Goal: Task Accomplishment & Management: Use online tool/utility

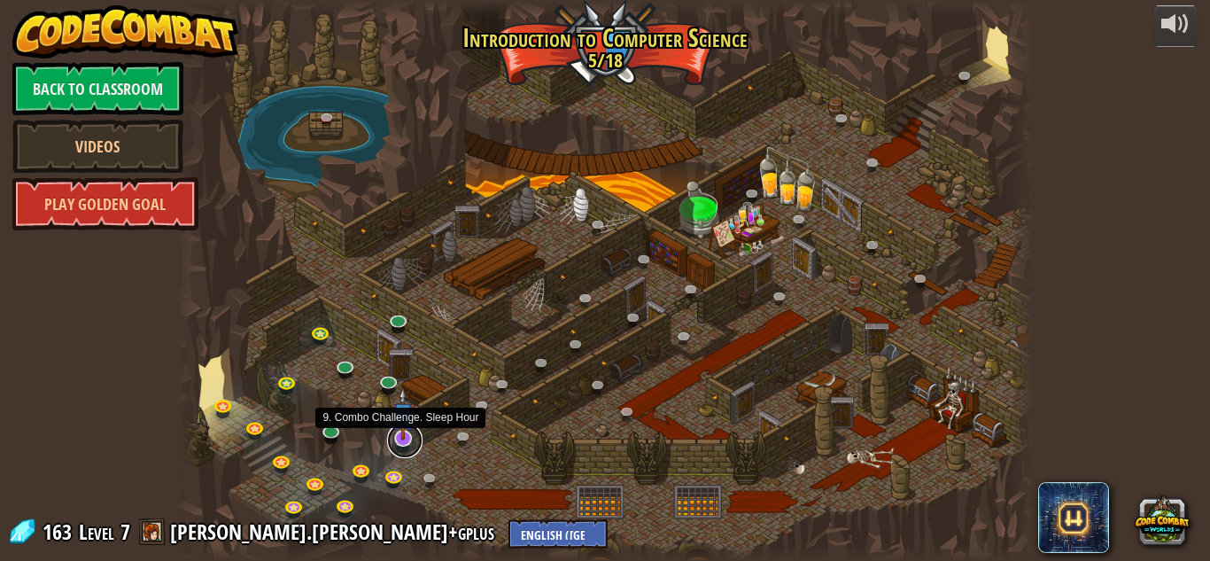
click at [399, 448] on link at bounding box center [404, 440] width 35 height 35
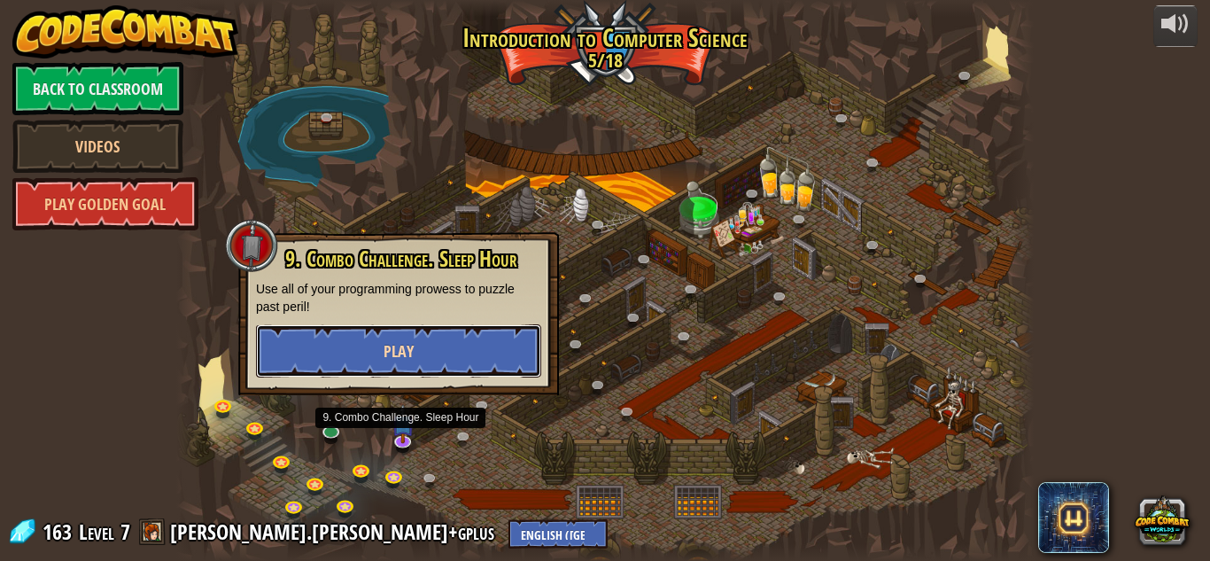
click at [433, 352] on button "Play" at bounding box center [398, 350] width 285 height 53
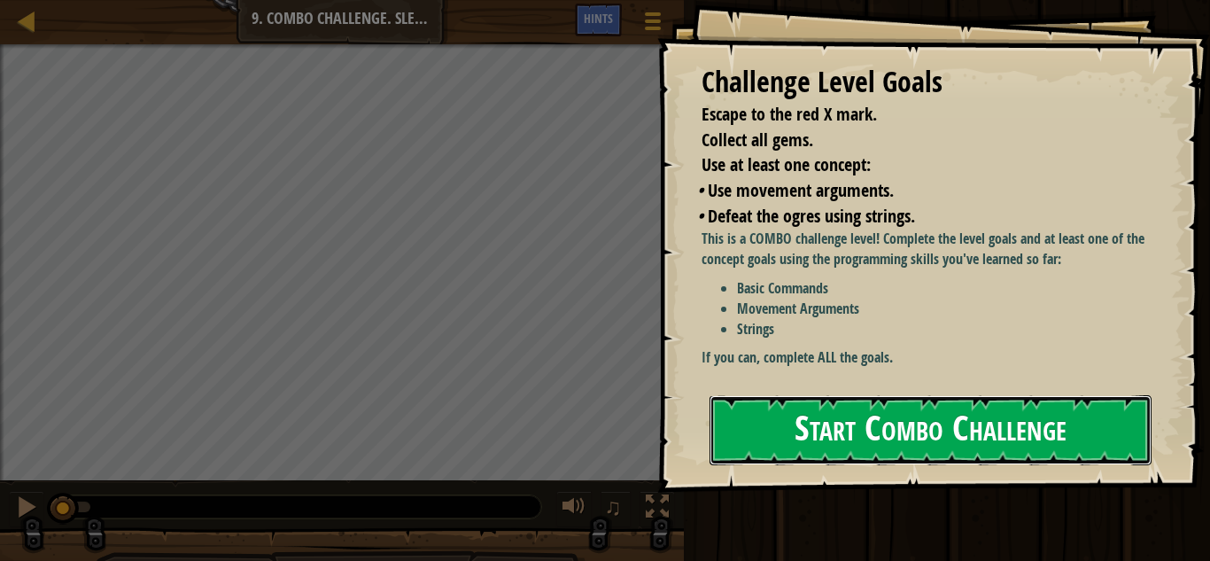
click at [754, 437] on button "Start Combo Challenge" at bounding box center [931, 430] width 442 height 70
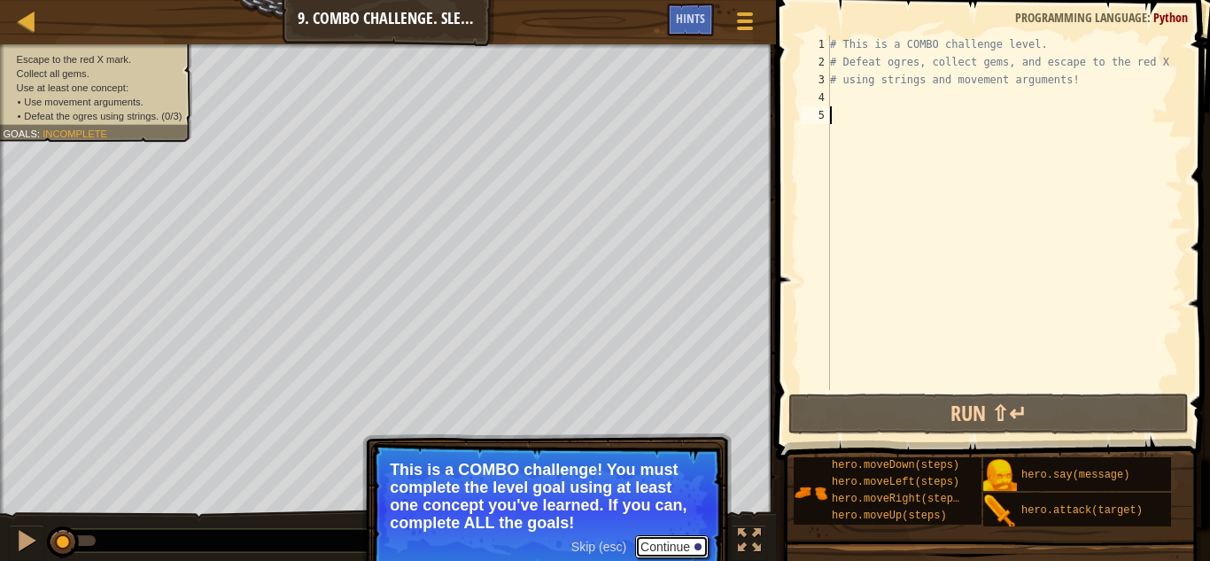
click at [665, 551] on button "Continue" at bounding box center [672, 546] width 74 height 23
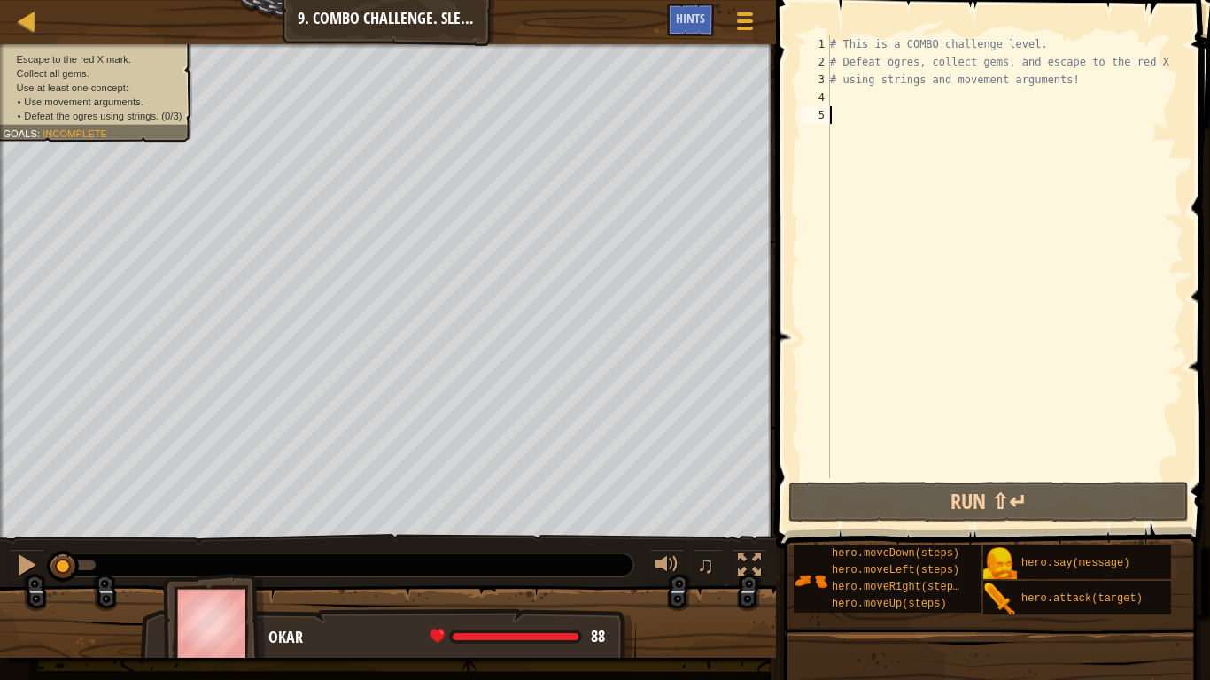
click at [910, 94] on div "# This is a COMBO challenge level. # Defeat ogres, collect gems, and escape to …" at bounding box center [1005, 274] width 357 height 478
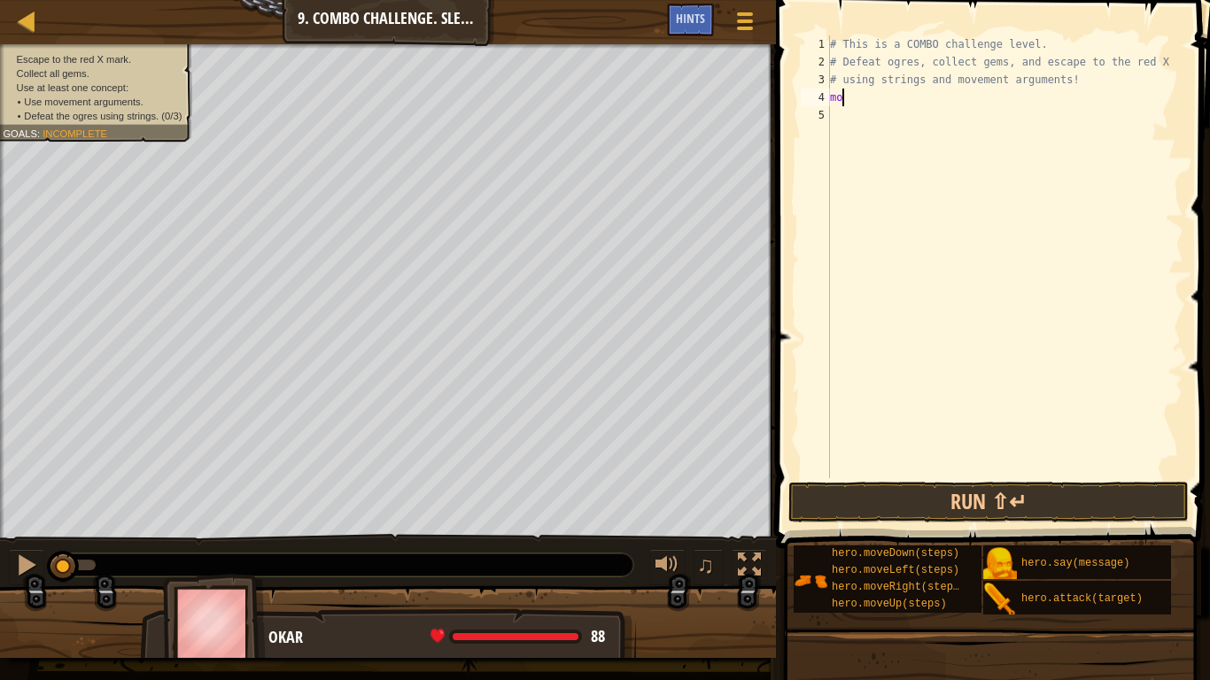
scroll to position [8, 1]
type textarea "m"
type textarea "# using strings and movement arguments!"
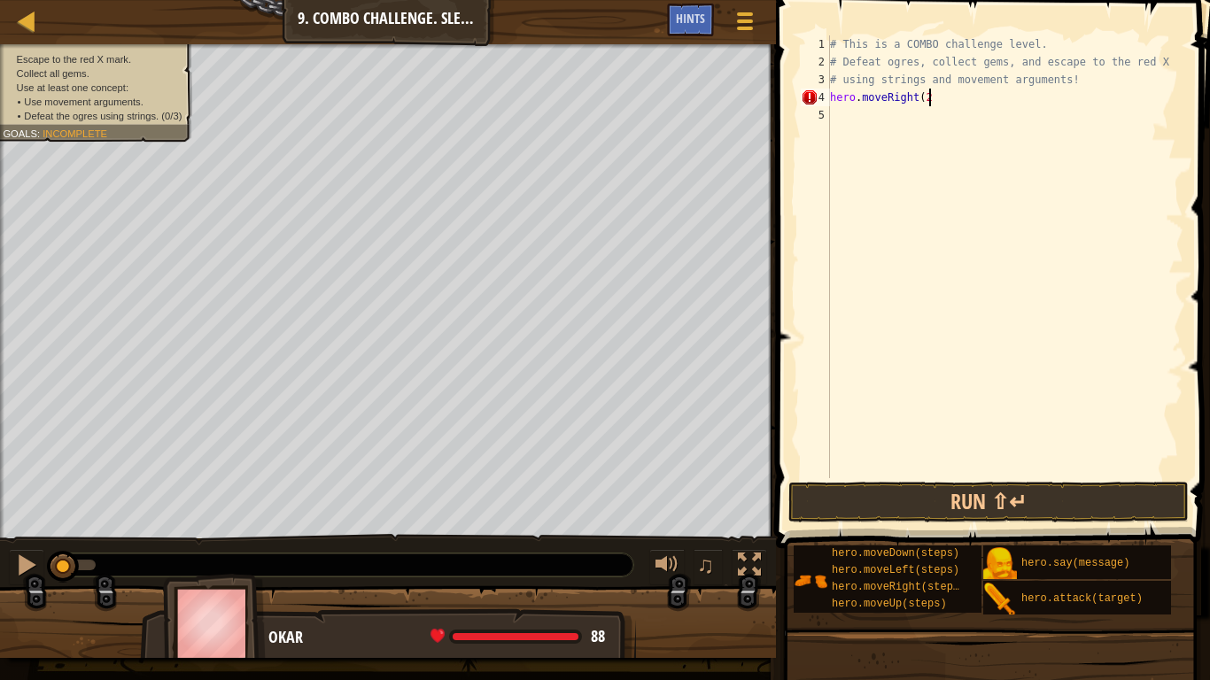
type textarea "hero.moveRight(2)"
type textarea "hero.attack("Ursa")"
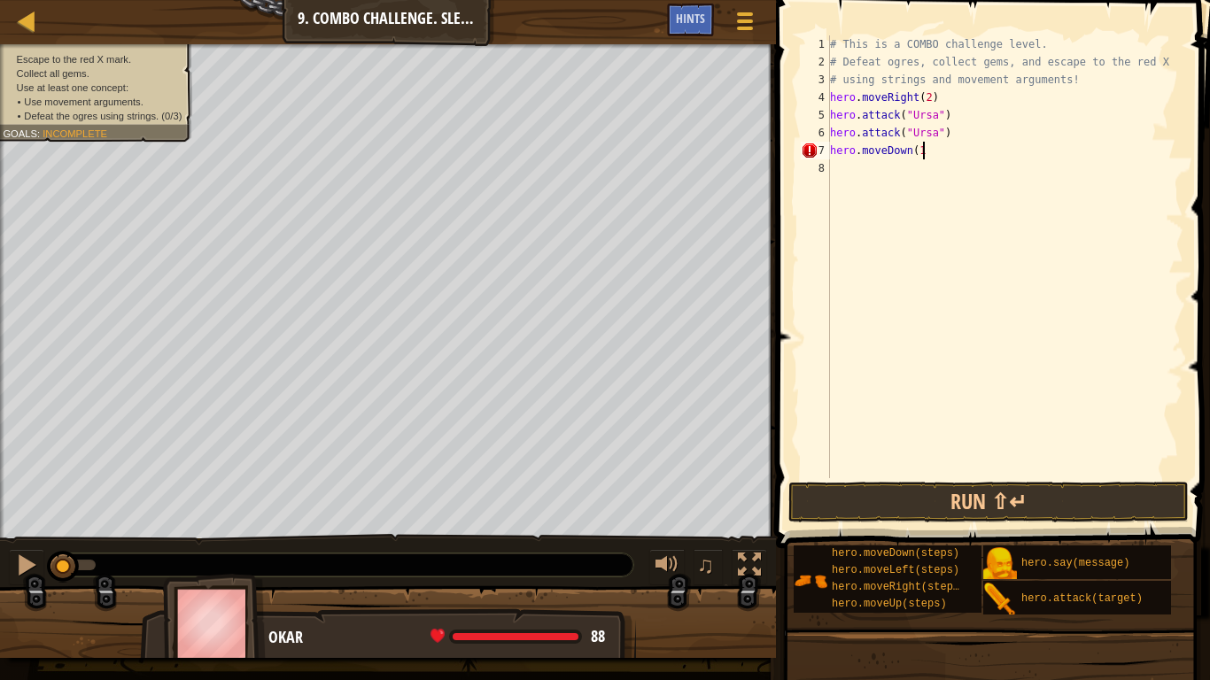
type textarea "hero.moveDown(1)"
type textarea "hero.attack("Dudle")"
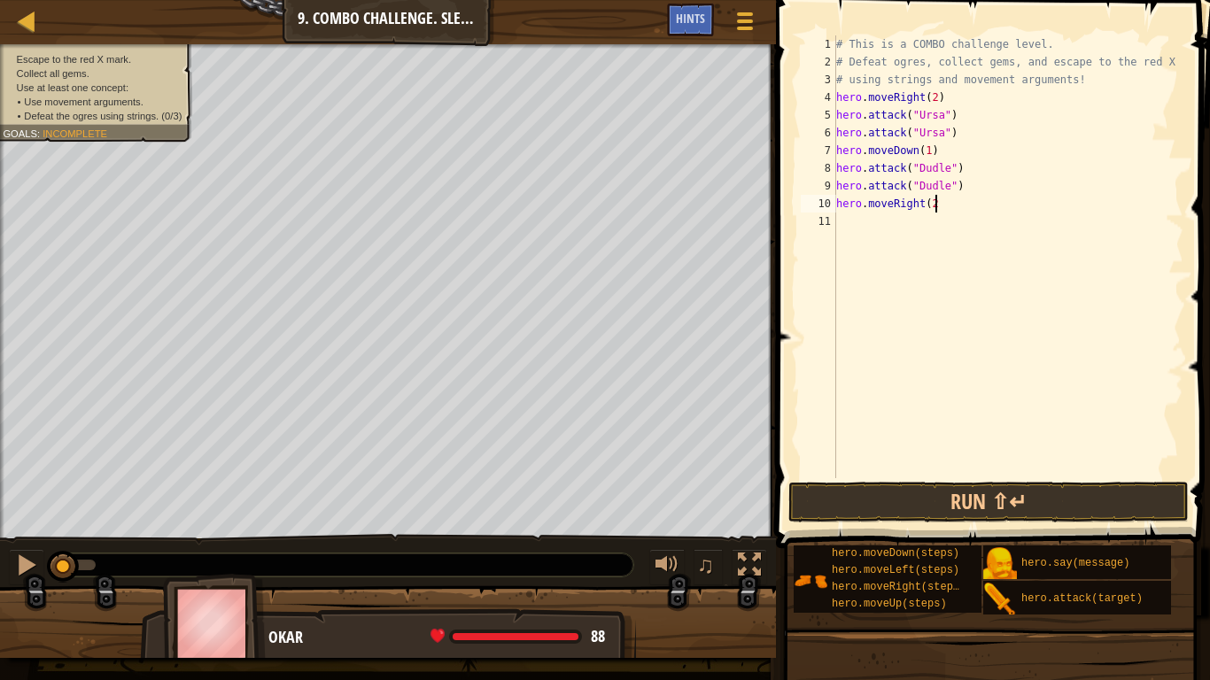
type textarea "hero.moveRight(2)"
type textarea "hero.attack("Bubble")"
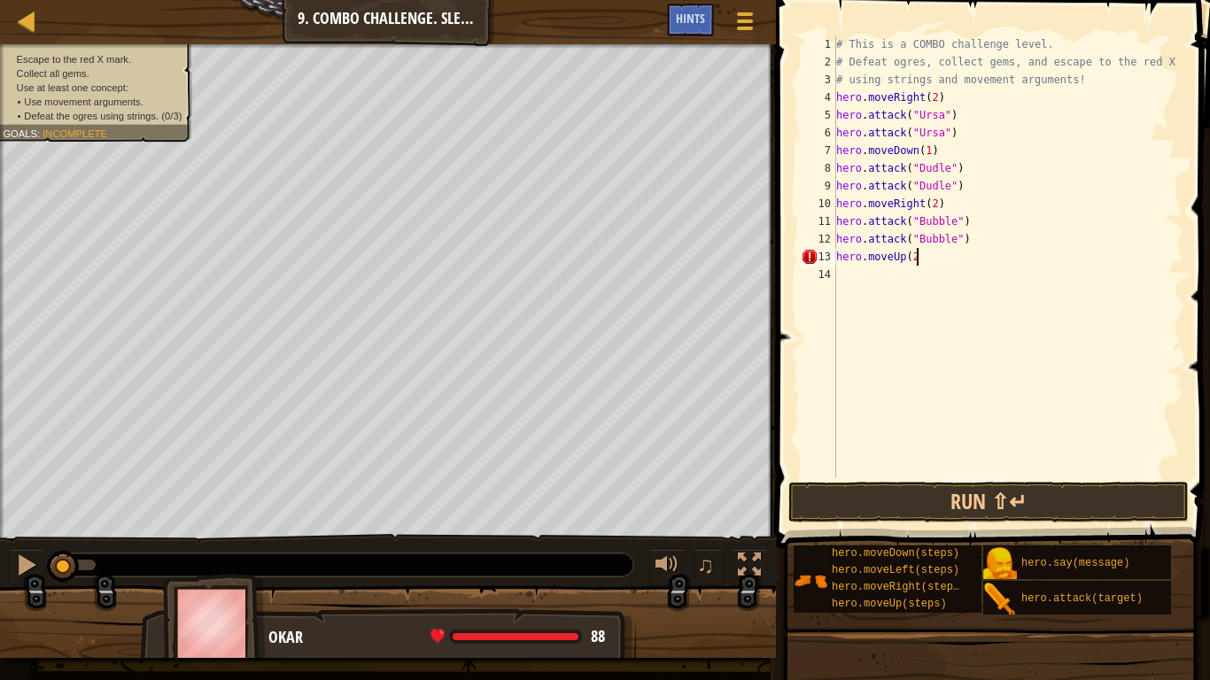
type textarea "hero.moveUp(2)"
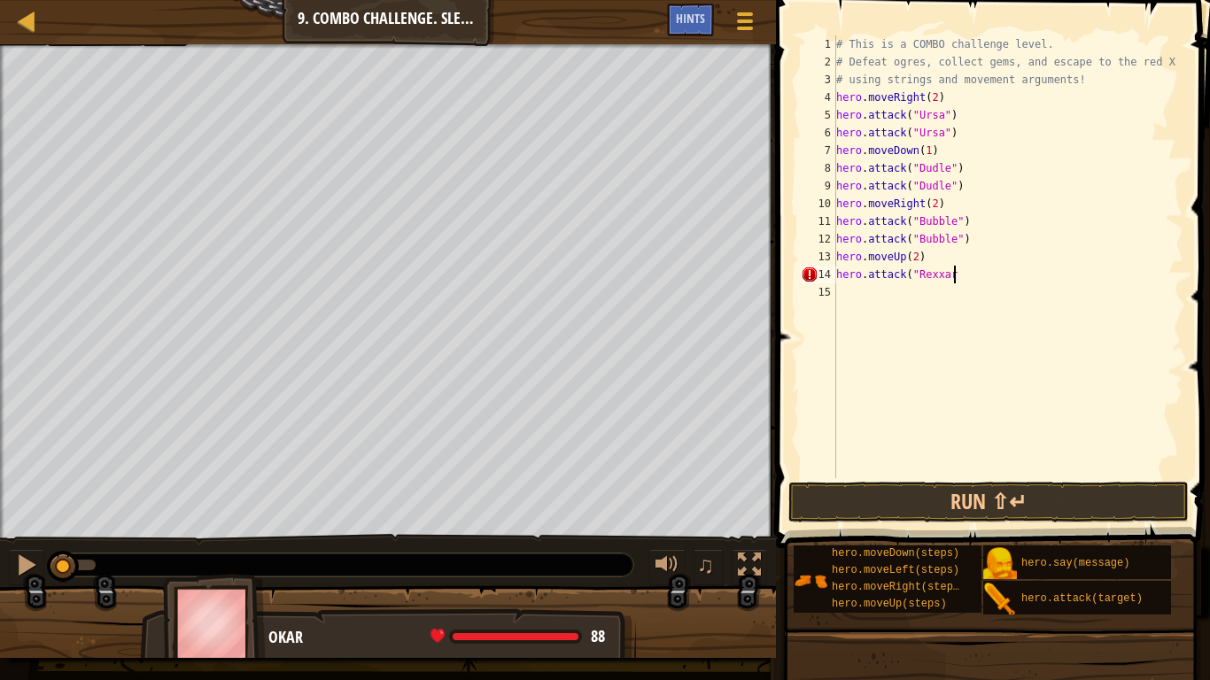
scroll to position [8, 16]
type textarea "hero.attack("Rexxar")"
type textarea "hero.moveRight()"
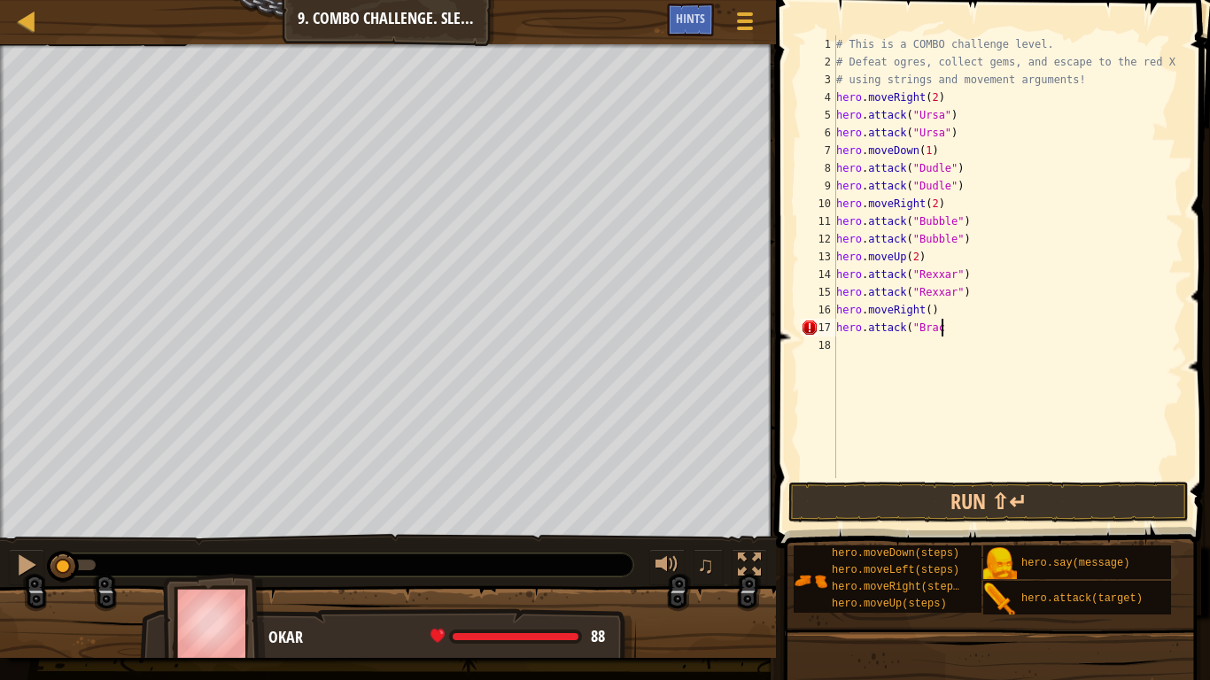
scroll to position [8, 15]
type textarea "hero.attack("Brack")"
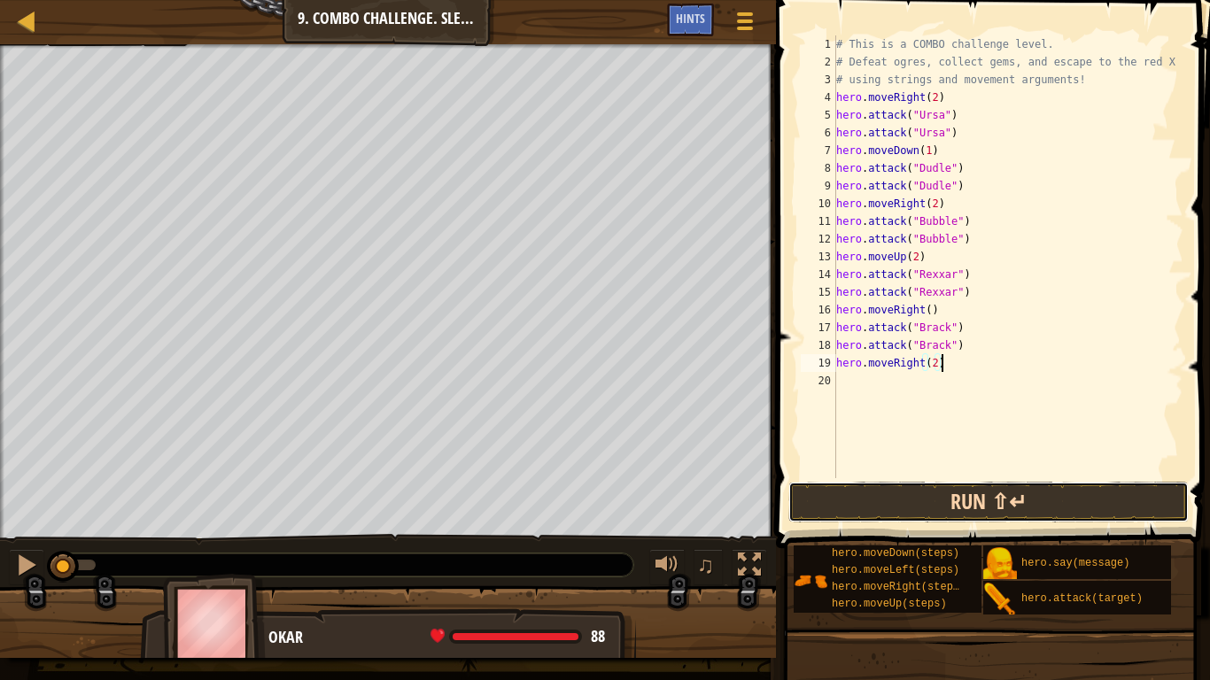
click at [940, 514] on button "Run ⇧↵" at bounding box center [989, 502] width 400 height 41
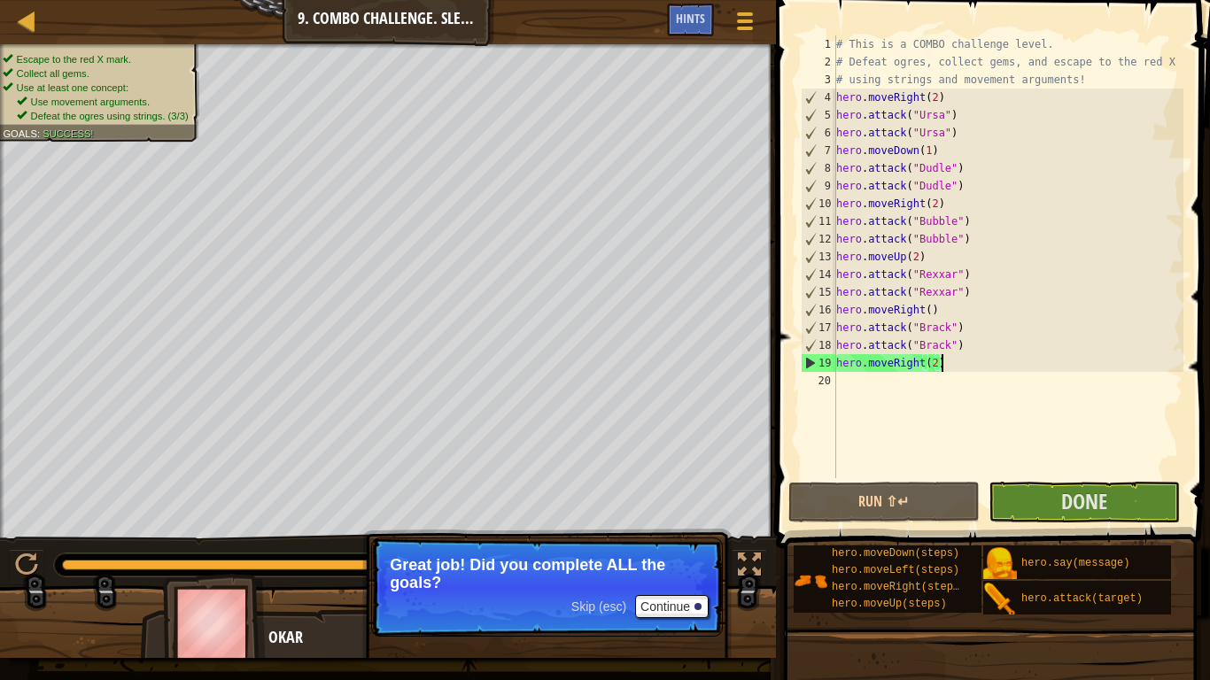
click at [935, 152] on div "# This is a COMBO challenge level. # Defeat ogres, collect gems, and escape to …" at bounding box center [1008, 274] width 351 height 478
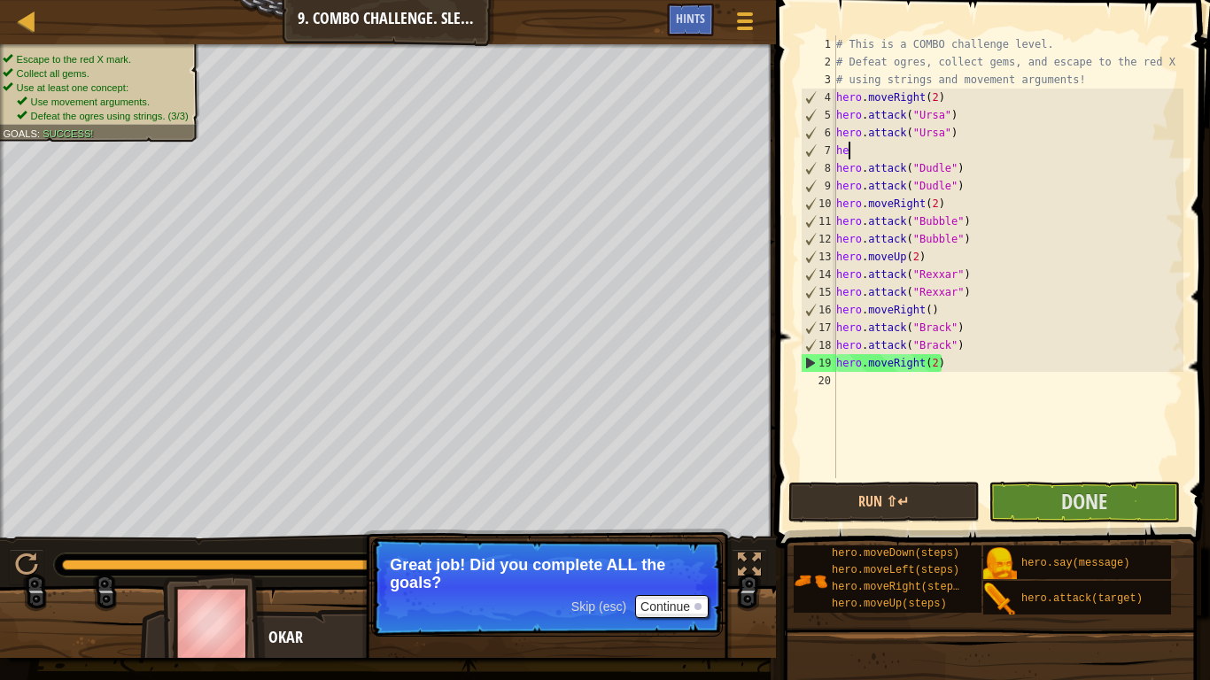
type textarea "h"
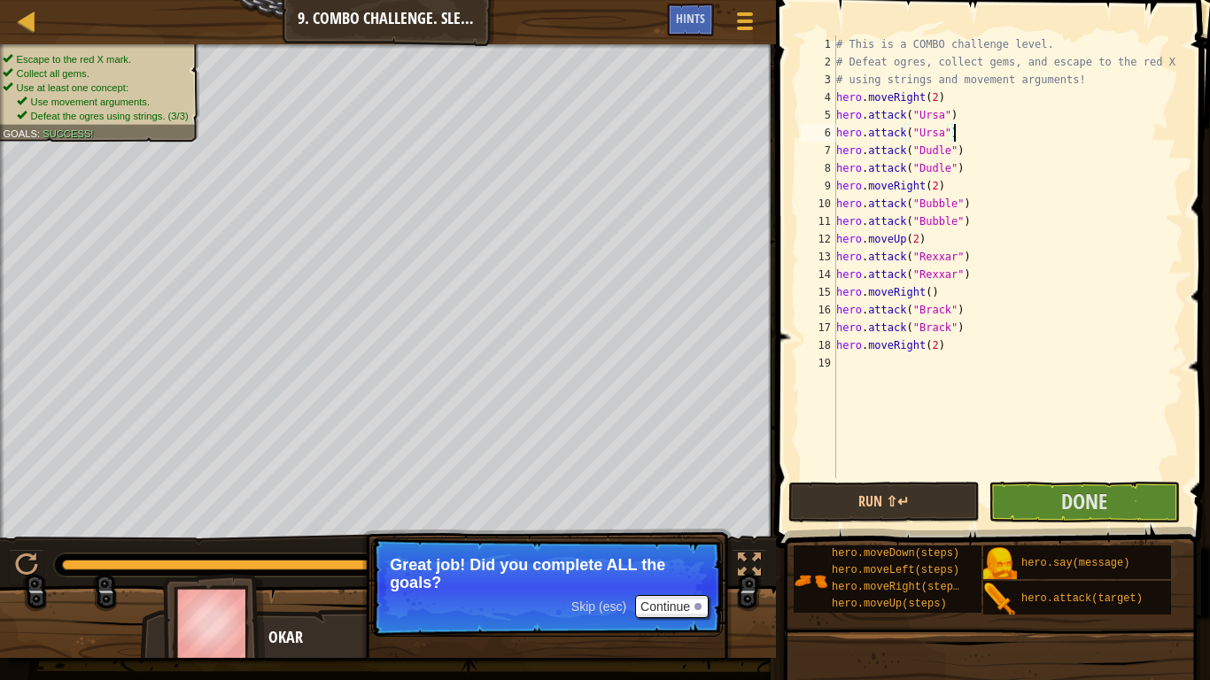
click at [941, 188] on div "# This is a COMBO challenge level. # Defeat ogres, collect gems, and escape to …" at bounding box center [1008, 274] width 351 height 478
type textarea "h"
click at [945, 225] on div "# This is a COMBO challenge level. # Defeat ogres, collect gems, and escape to …" at bounding box center [1008, 274] width 351 height 478
type textarea "h"
click at [937, 261] on div "# This is a COMBO challenge level. # Defeat ogres, collect gems, and escape to …" at bounding box center [1008, 274] width 351 height 478
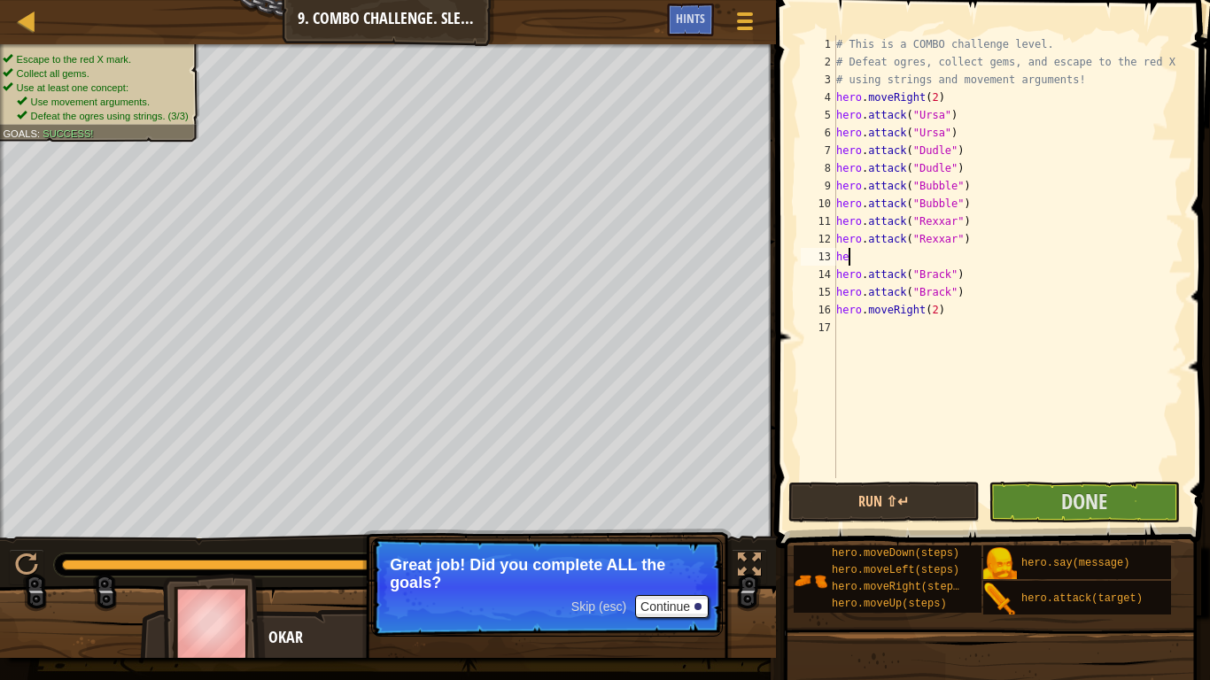
type textarea "h"
type textarea "hero.attack("Rexxar")"
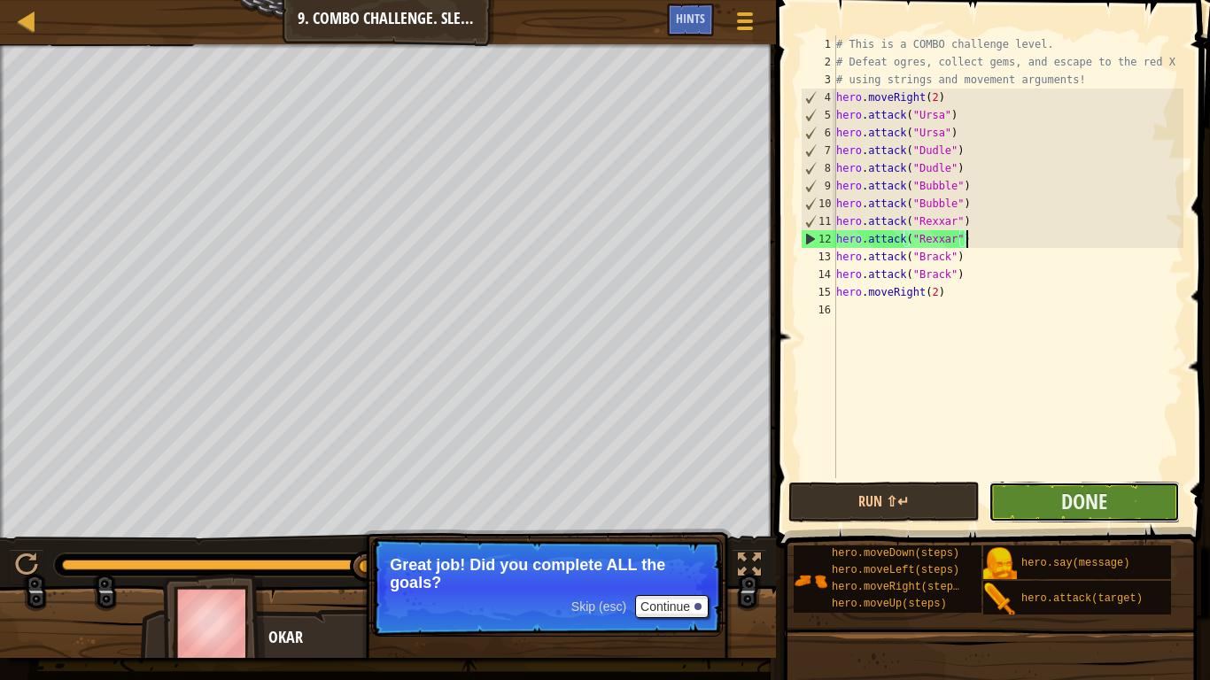
click at [1053, 486] on button "Done" at bounding box center [1084, 502] width 191 height 41
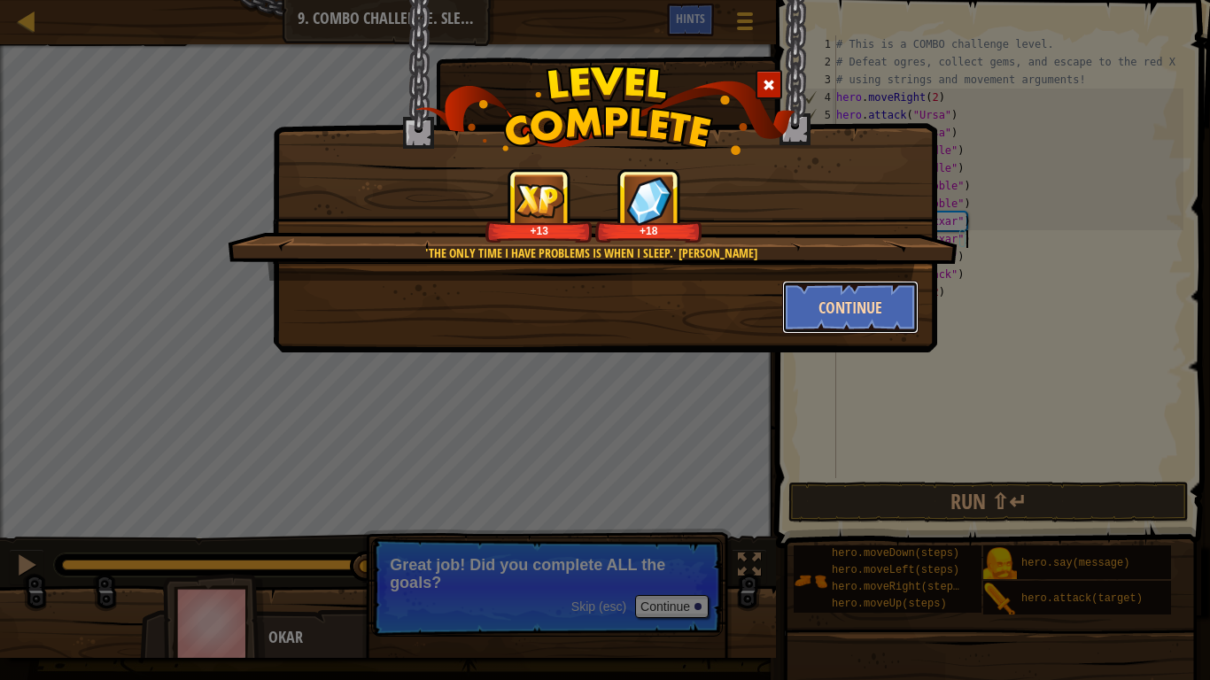
click at [864, 304] on button "Continue" at bounding box center [850, 307] width 137 height 53
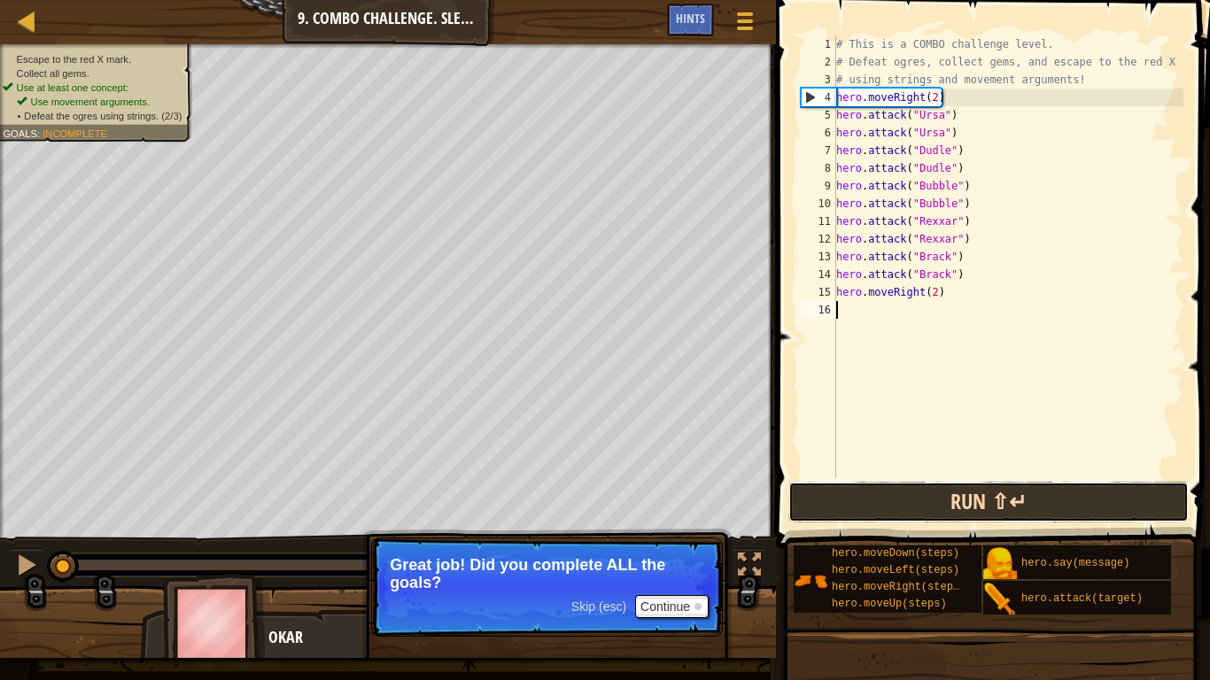
click at [950, 504] on button "Run ⇧↵" at bounding box center [989, 502] width 400 height 41
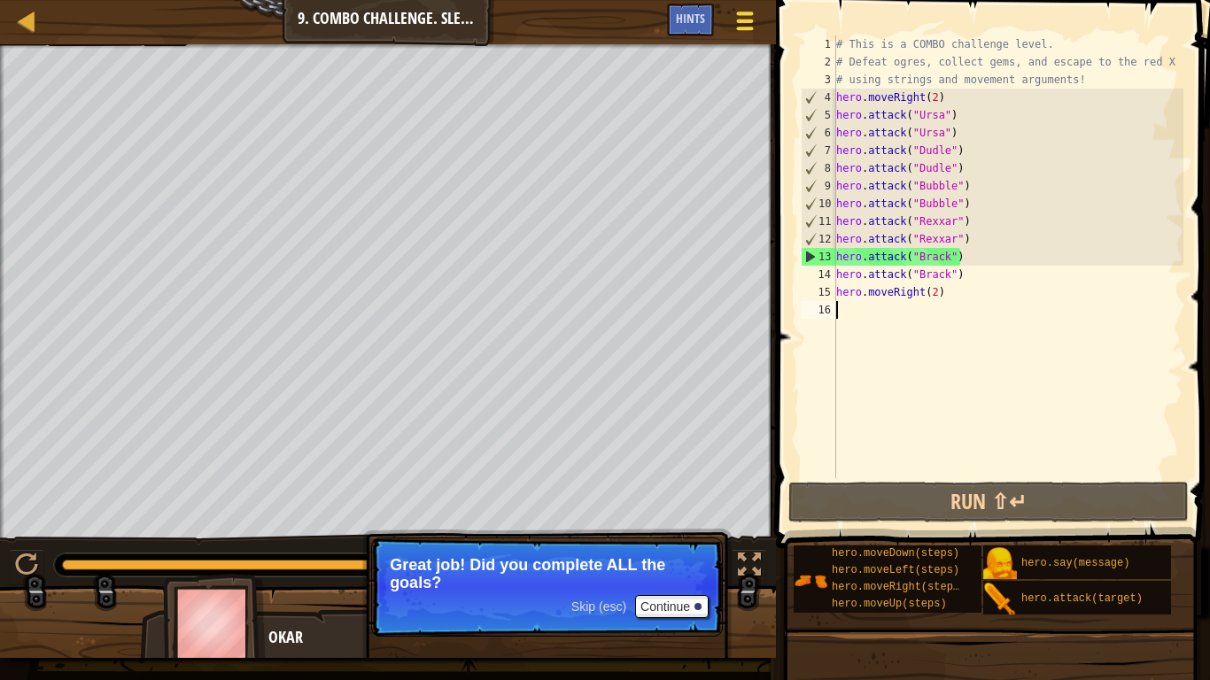
click at [724, 27] on button "Game Menu" at bounding box center [745, 24] width 47 height 43
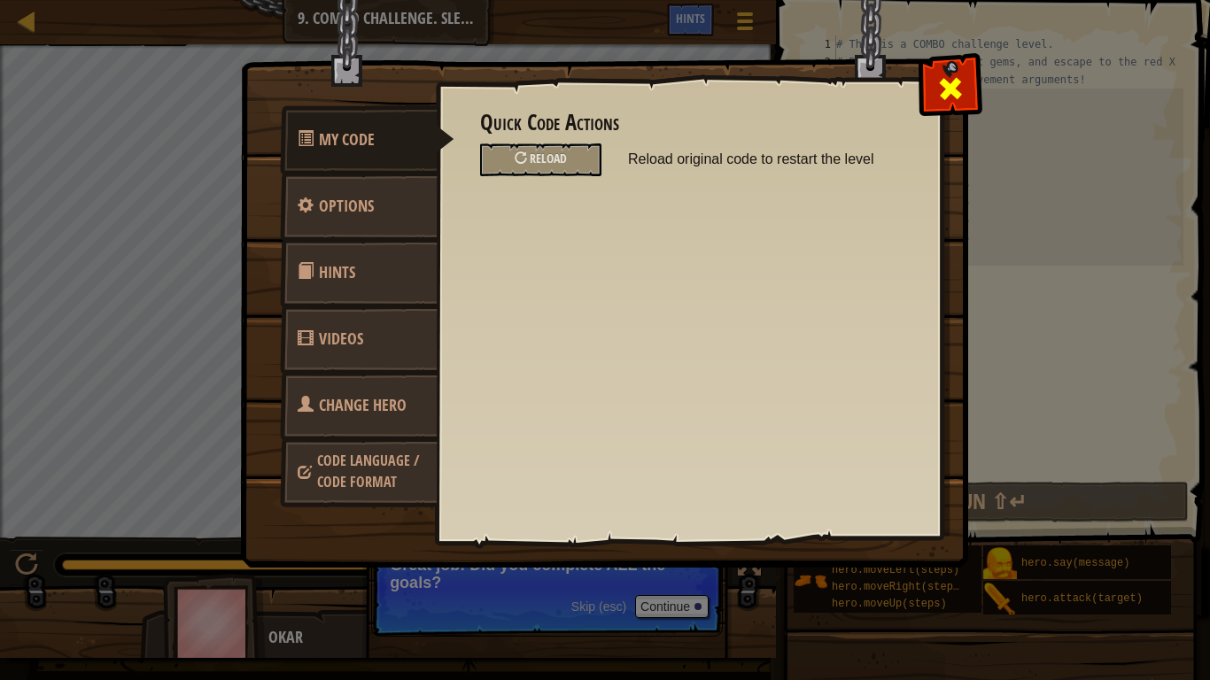
click at [956, 71] on div at bounding box center [950, 85] width 56 height 56
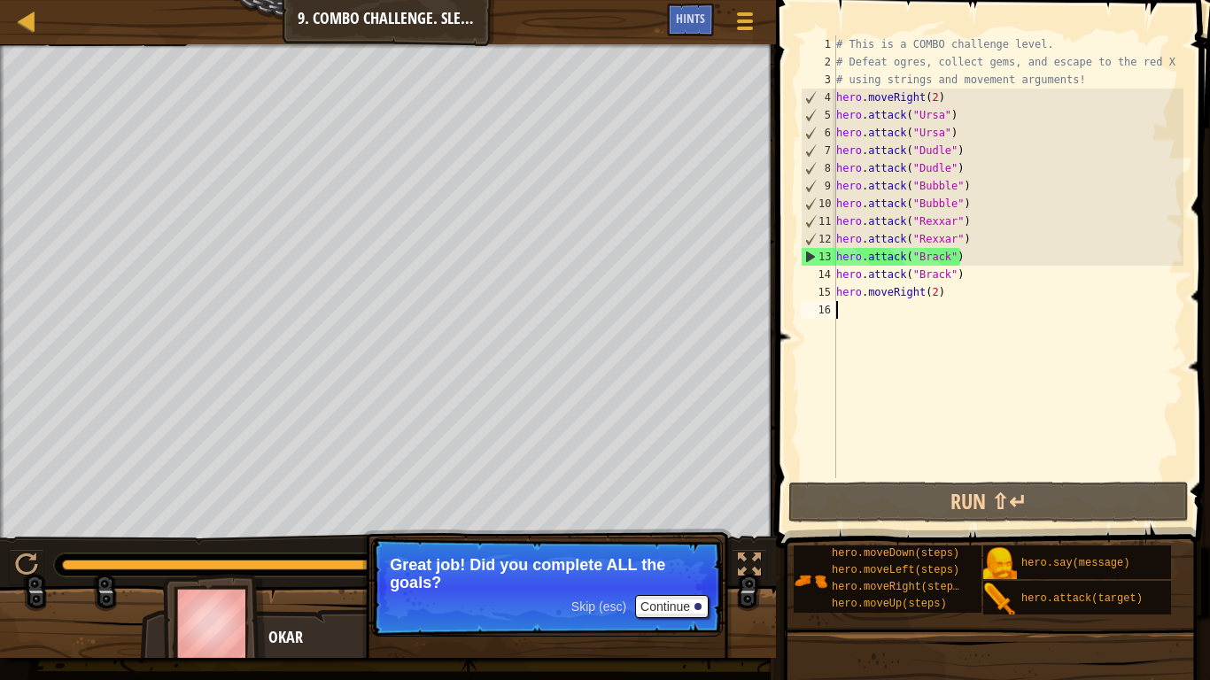
click at [618, 606] on span "Skip (esc)" at bounding box center [598, 607] width 55 height 14
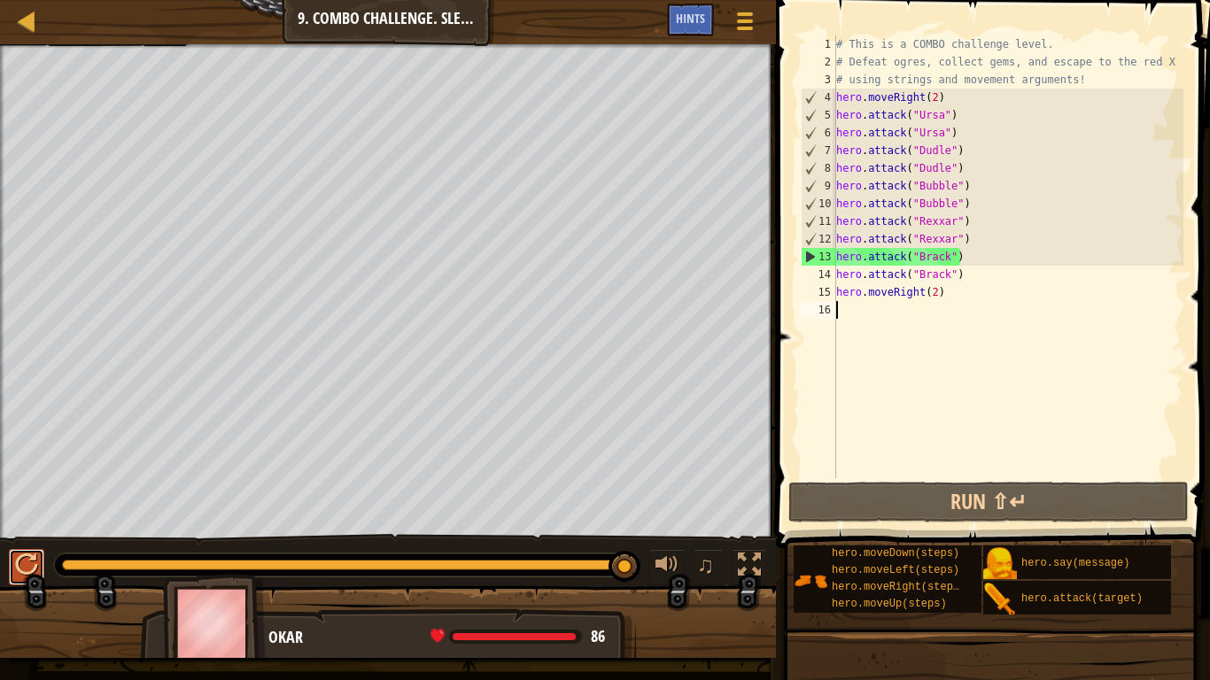
click at [10, 562] on button at bounding box center [26, 567] width 35 height 36
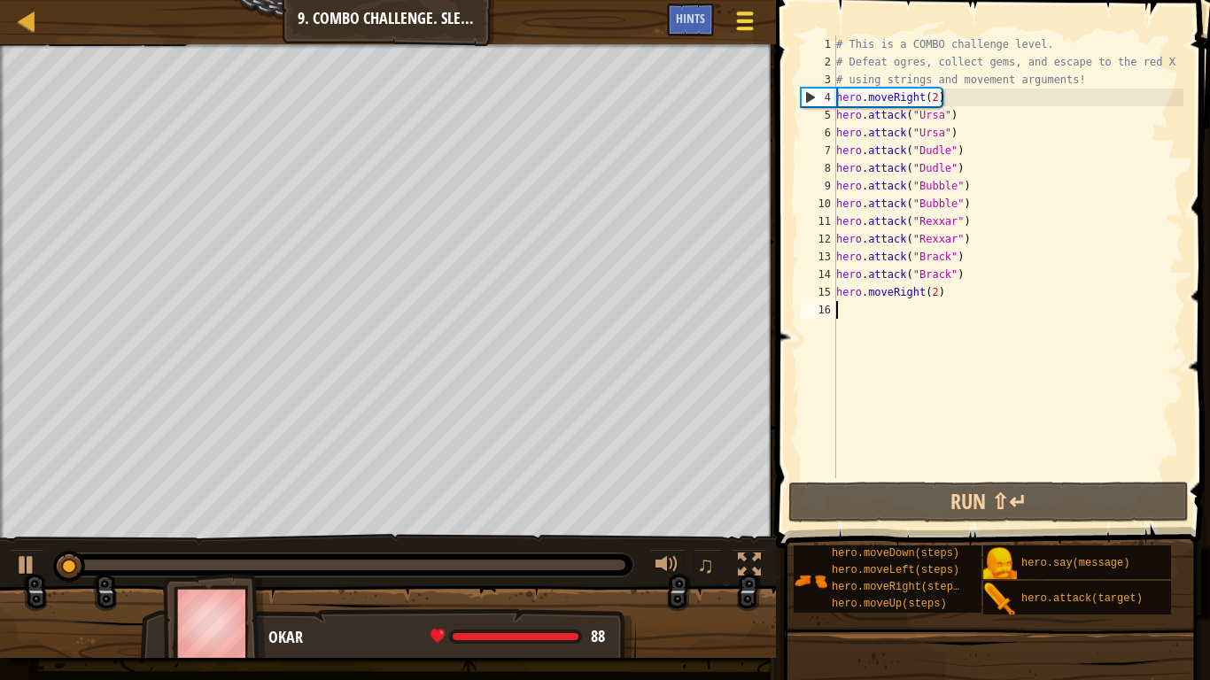
click at [749, 12] on span at bounding box center [745, 14] width 17 height 4
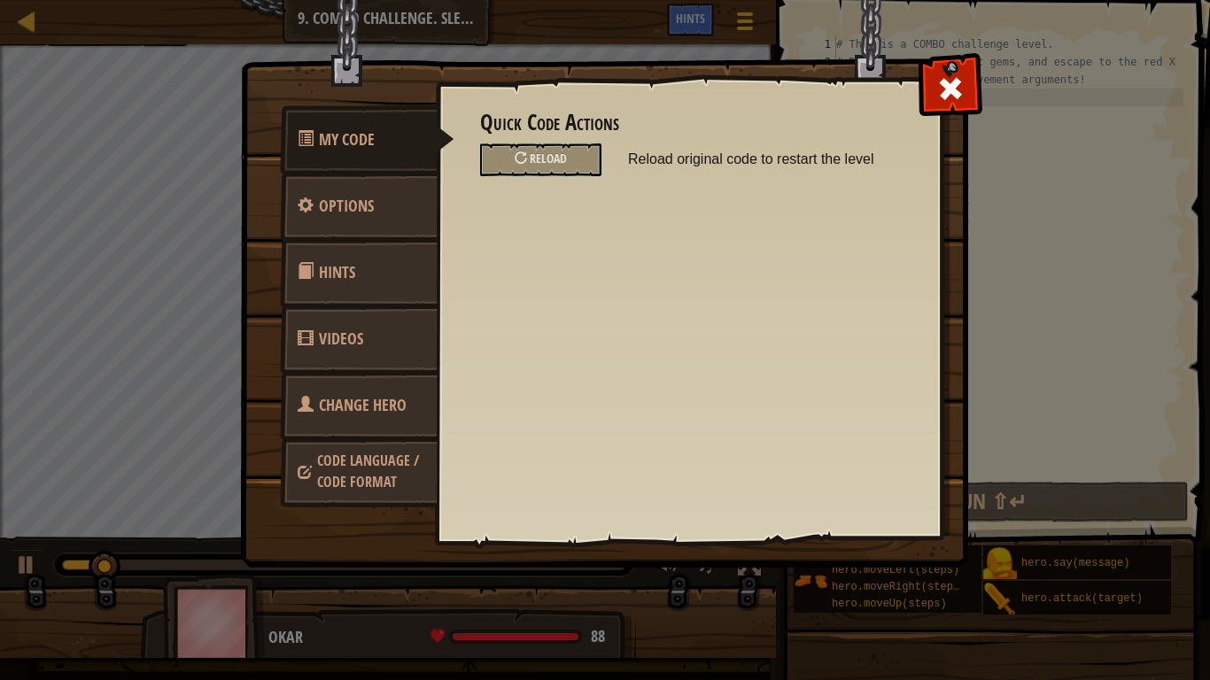
click at [917, 76] on div "Quick Code Actions Reload Reload original code to restart the level General Opt…" at bounding box center [689, 281] width 506 height 439
click at [924, 84] on div at bounding box center [950, 85] width 56 height 56
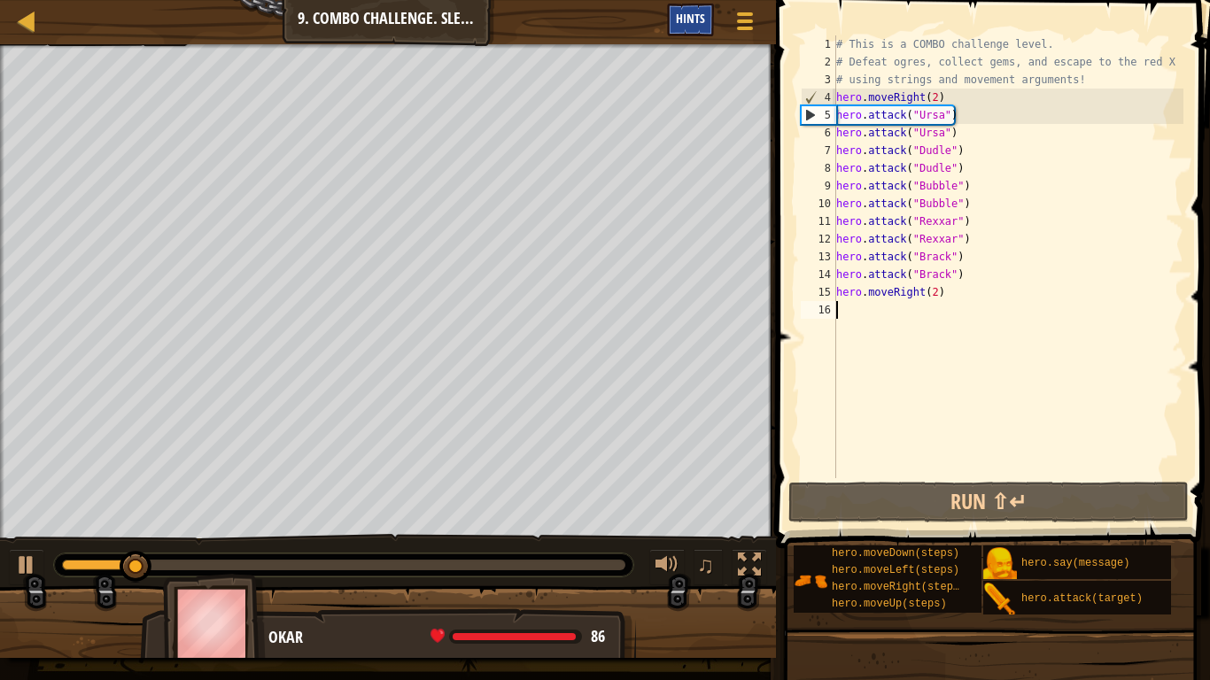
click at [698, 28] on div "Hints" at bounding box center [690, 20] width 47 height 33
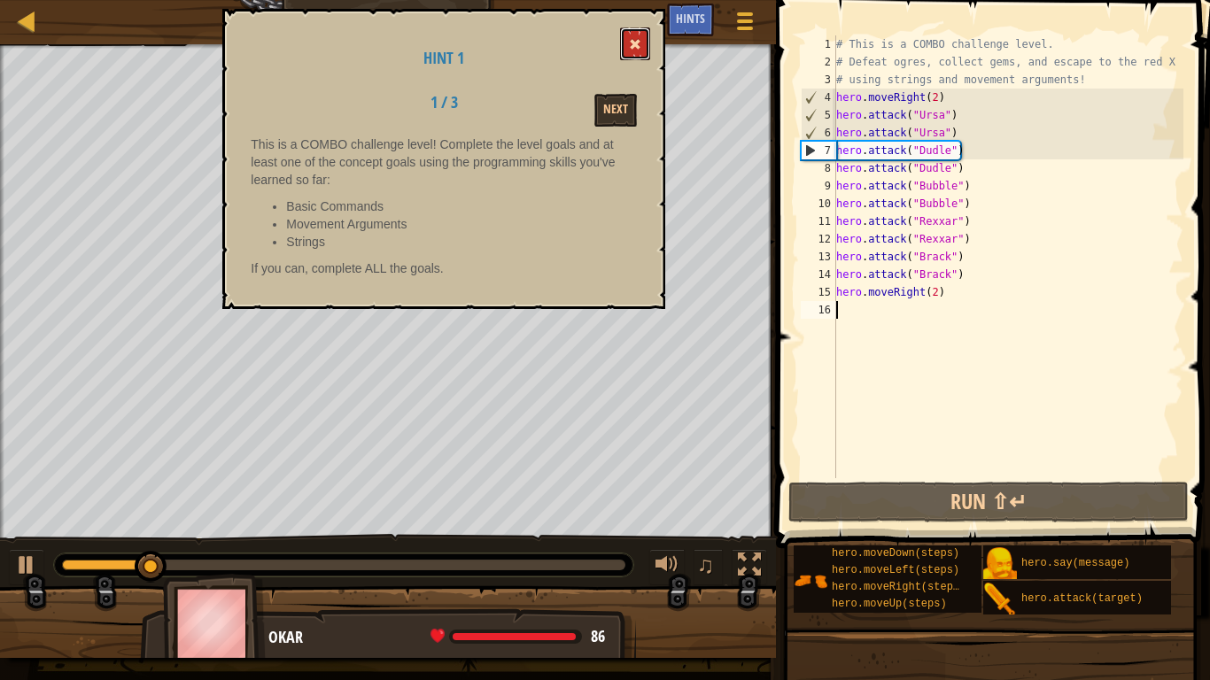
click at [633, 37] on button at bounding box center [635, 43] width 30 height 33
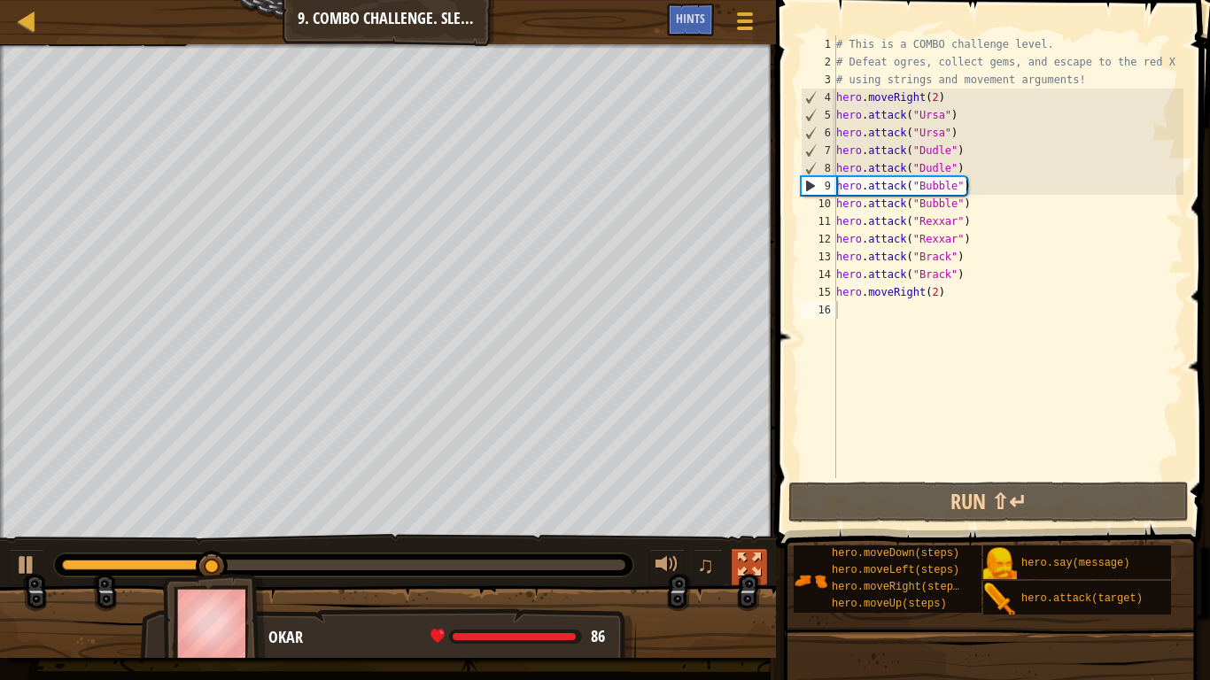
click at [758, 567] on div at bounding box center [749, 565] width 23 height 23
click at [742, 561] on div at bounding box center [749, 565] width 23 height 23
click at [27, 19] on div at bounding box center [27, 21] width 22 height 22
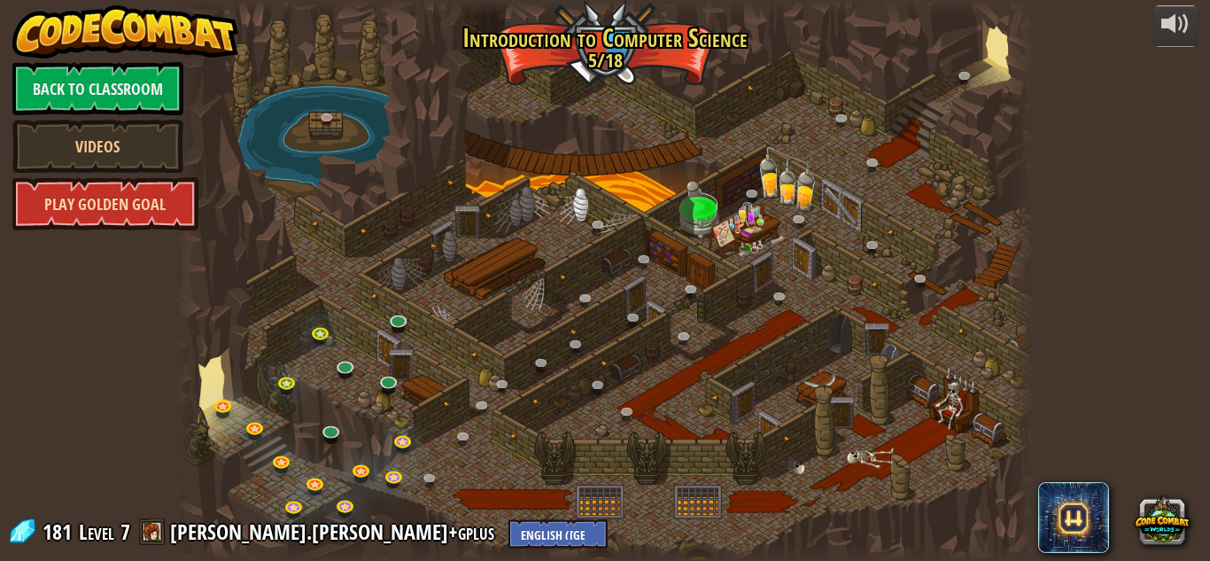
click at [166, 190] on link "Play Golden Goal" at bounding box center [105, 203] width 186 height 53
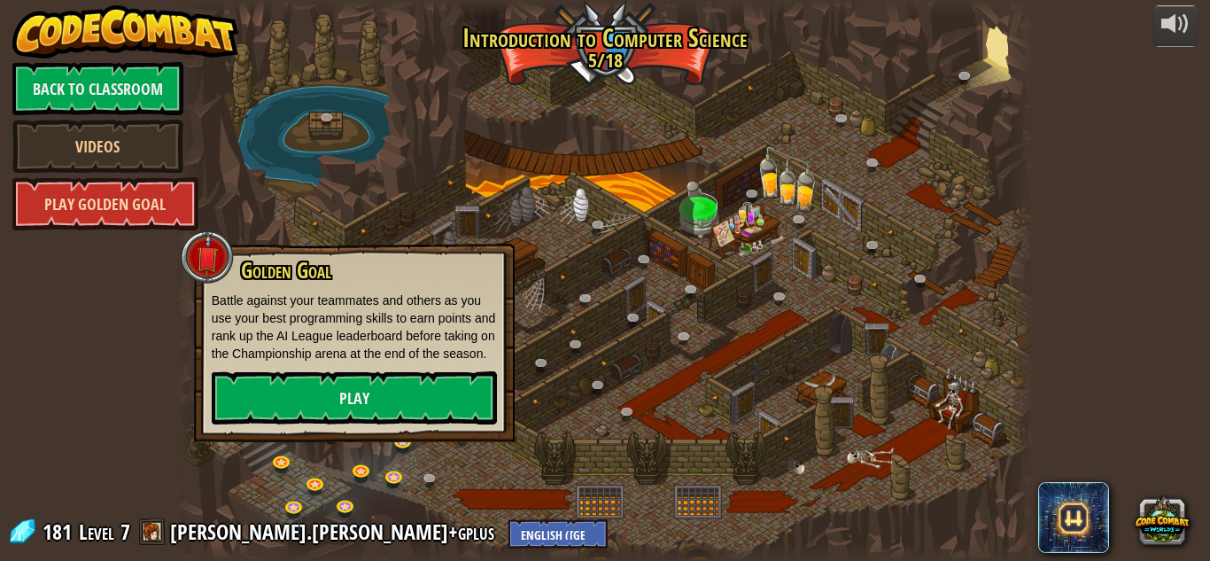
click at [168, 192] on link "Play Golden Goal" at bounding box center [105, 203] width 186 height 53
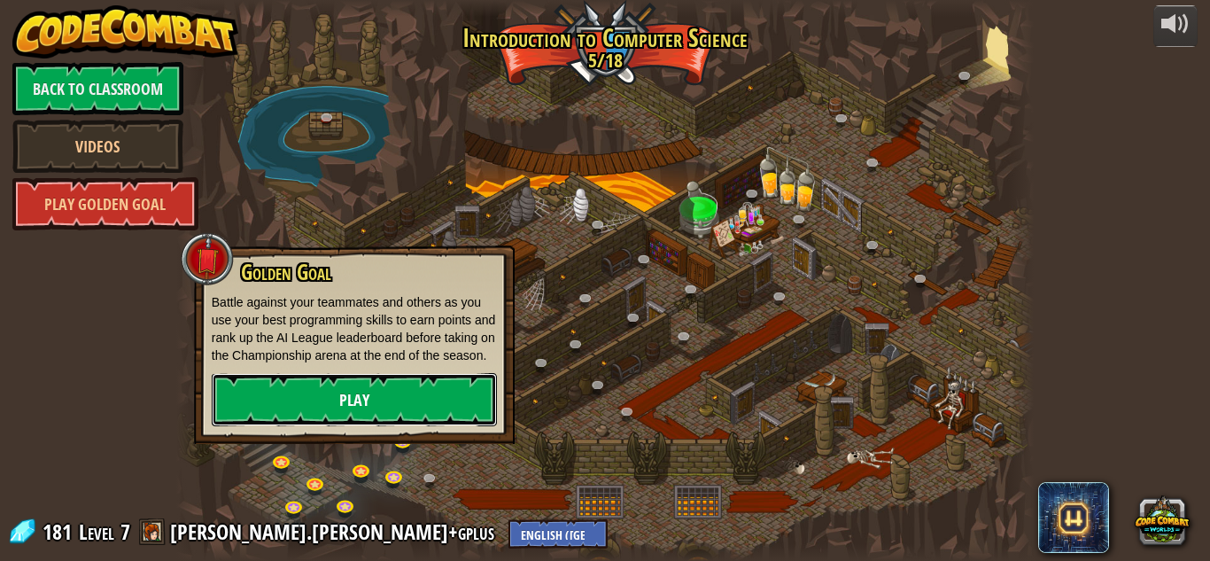
click at [257, 414] on link "Play" at bounding box center [354, 399] width 285 height 53
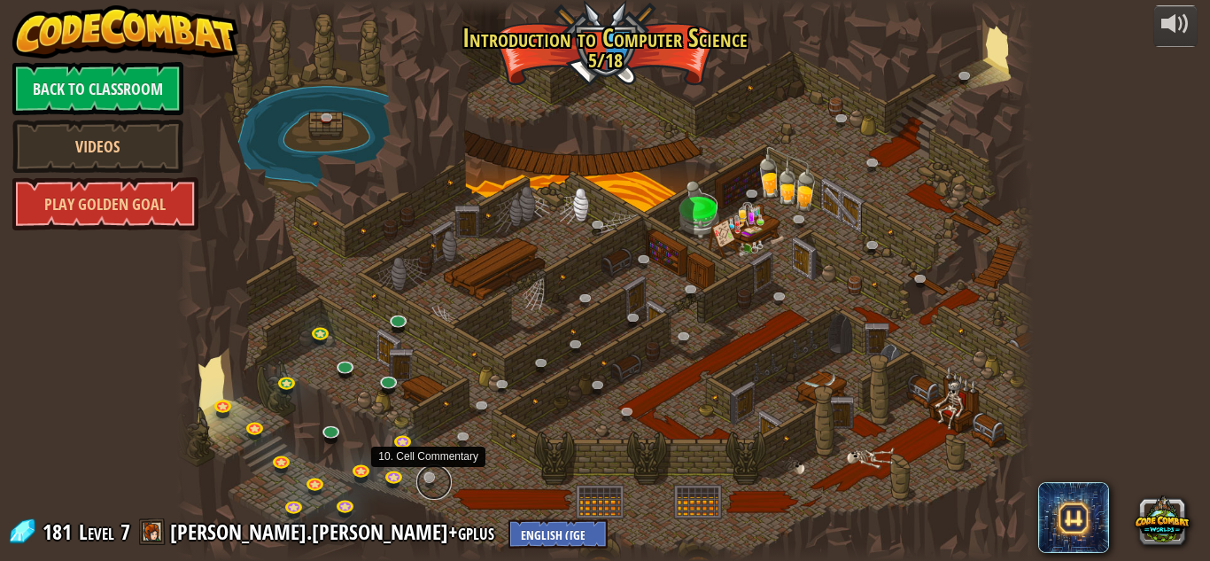
click at [427, 478] on link at bounding box center [433, 481] width 35 height 35
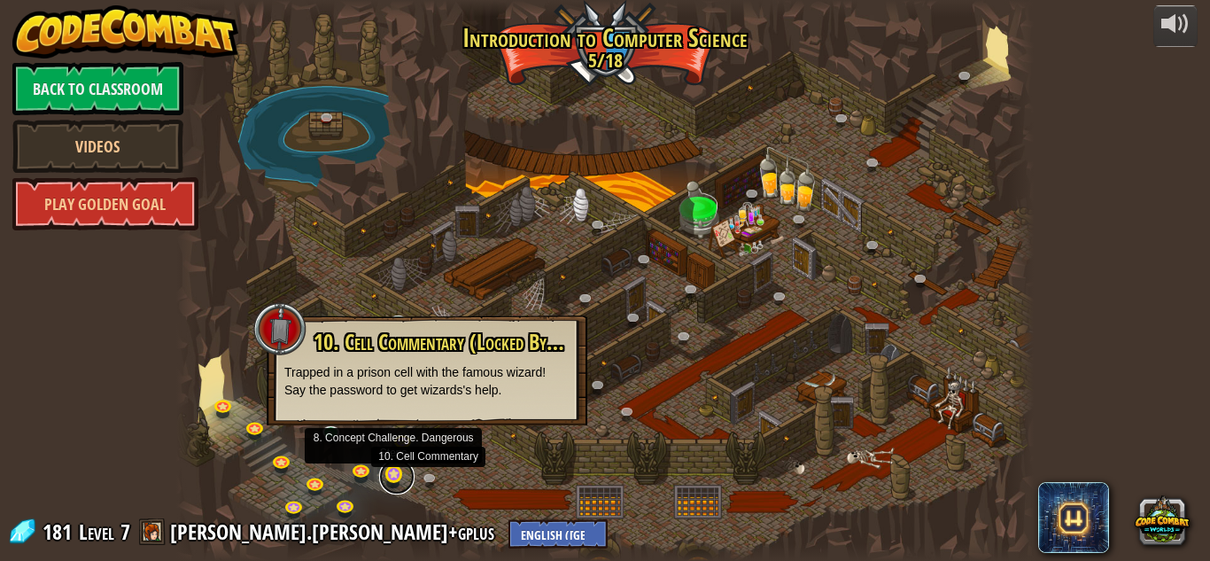
click at [388, 470] on link at bounding box center [396, 476] width 35 height 35
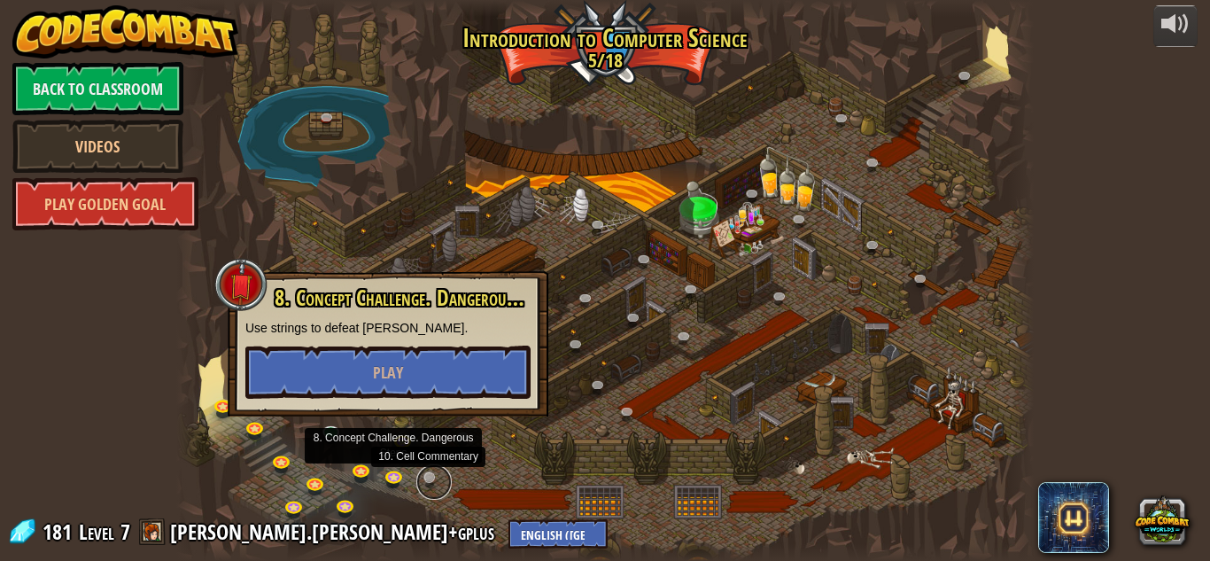
click at [428, 478] on link at bounding box center [433, 481] width 35 height 35
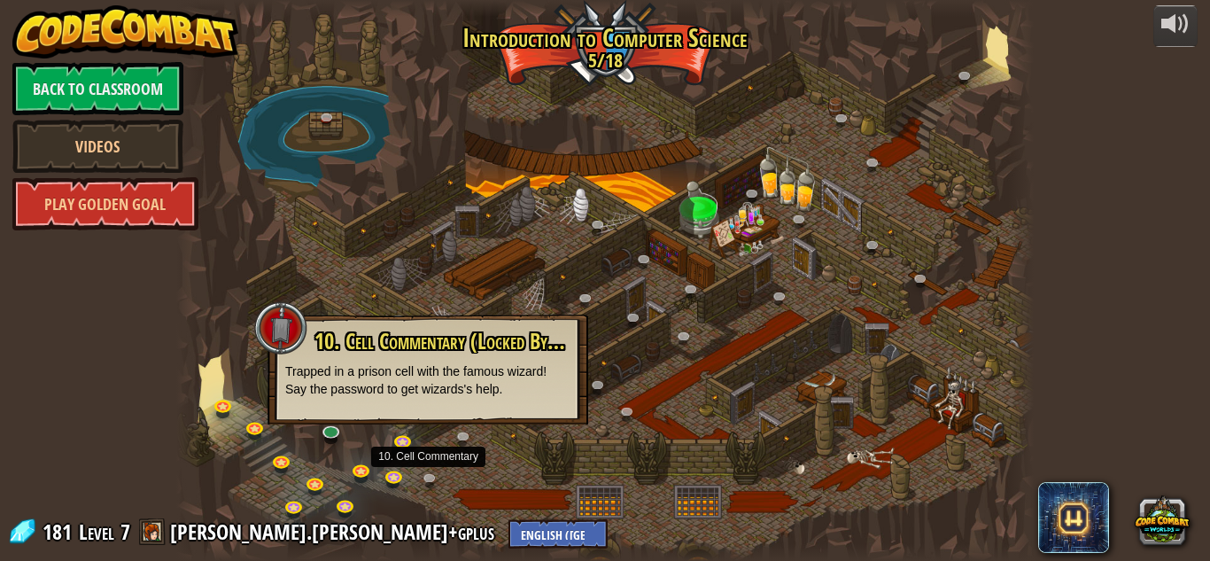
click at [379, 406] on div "10. Cell Commentary (Locked By Teacher) Trapped in a prison cell with the famou…" at bounding box center [428, 370] width 321 height 110
click at [410, 445] on link at bounding box center [405, 441] width 35 height 35
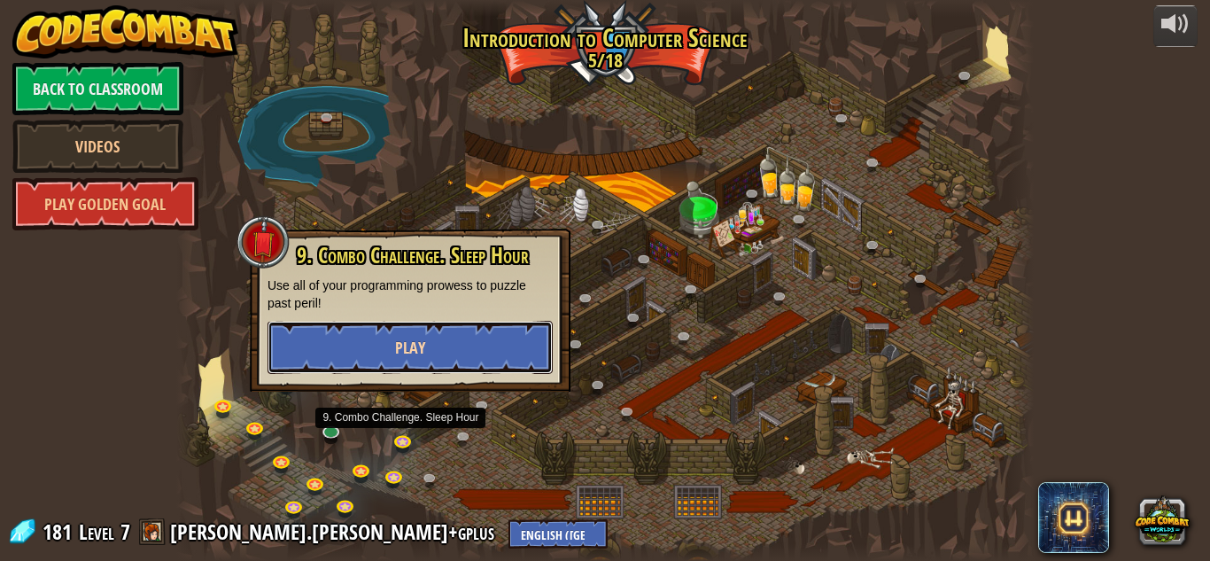
click at [402, 354] on span "Play" at bounding box center [410, 348] width 30 height 22
